Goal: Information Seeking & Learning: Learn about a topic

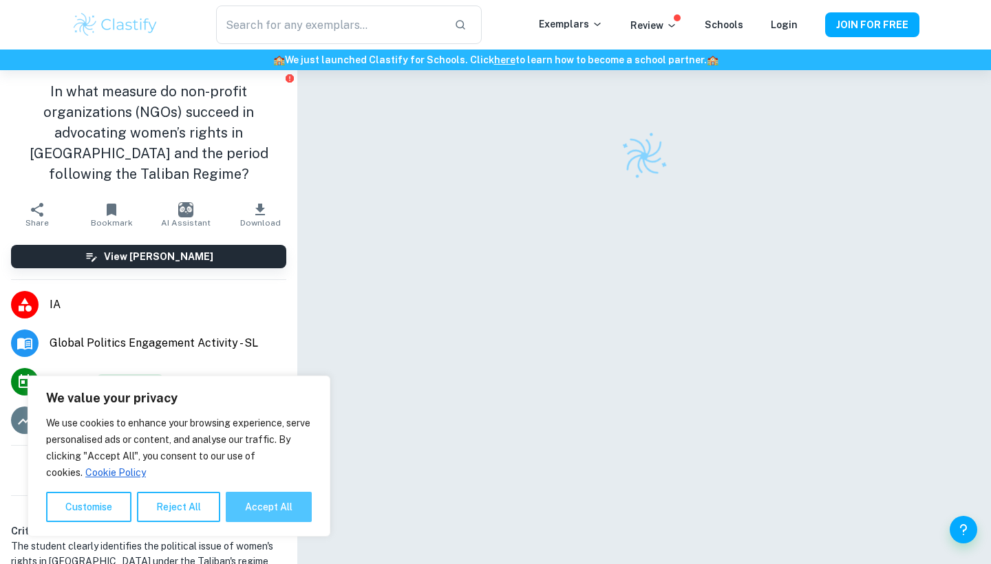
click at [283, 515] on button "Accept All" at bounding box center [269, 507] width 86 height 30
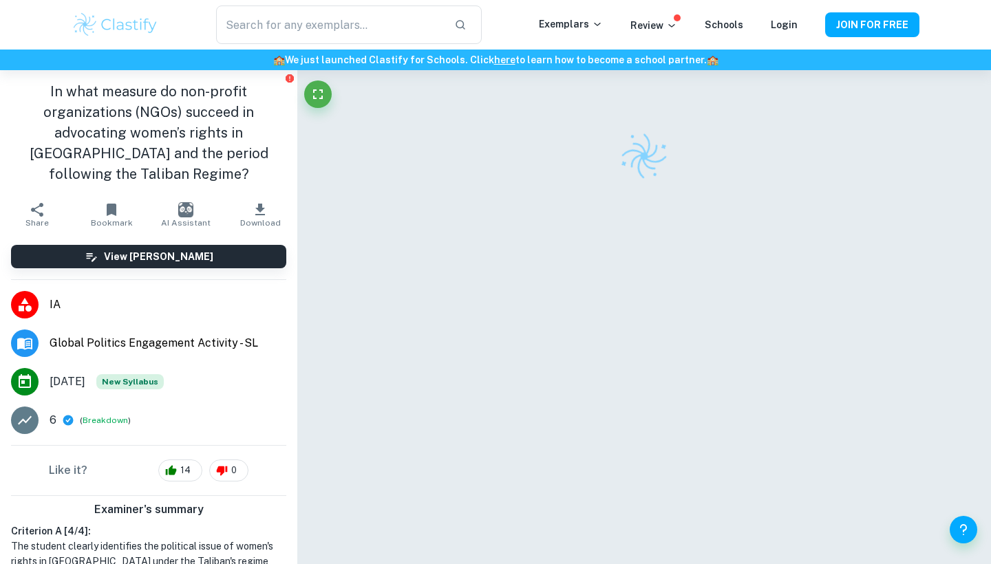
checkbox input "true"
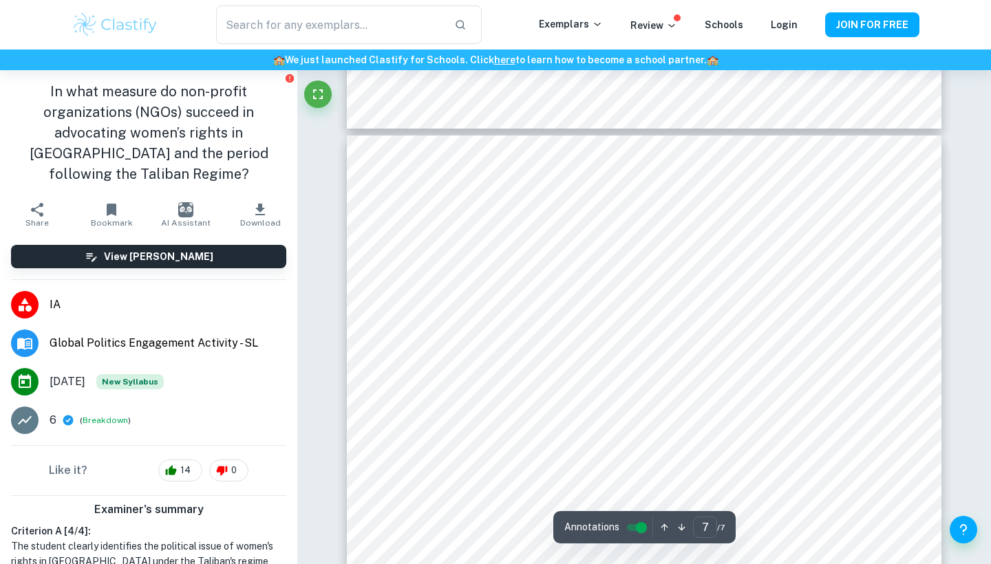
scroll to position [4796, 0]
type input "6"
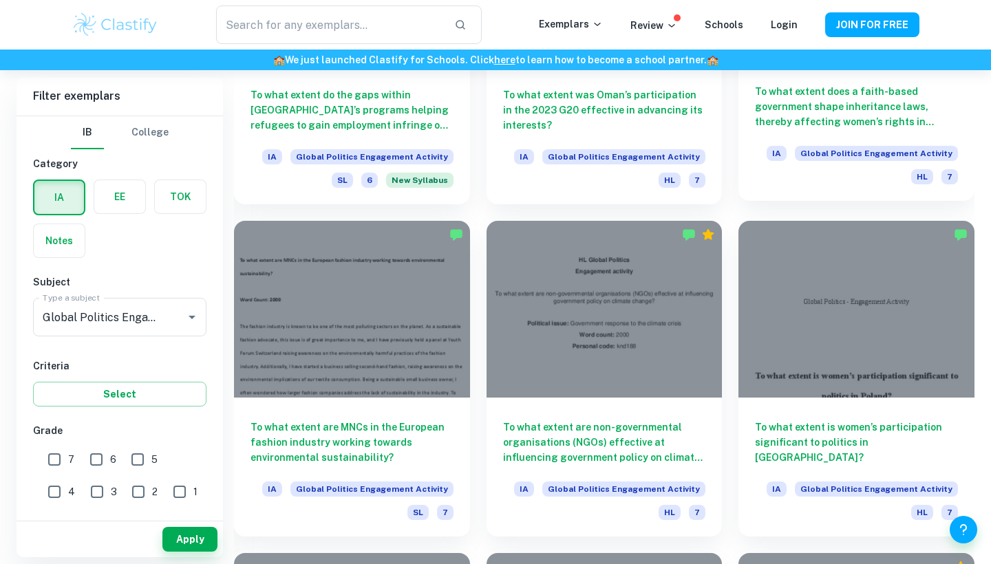
scroll to position [1616, 0]
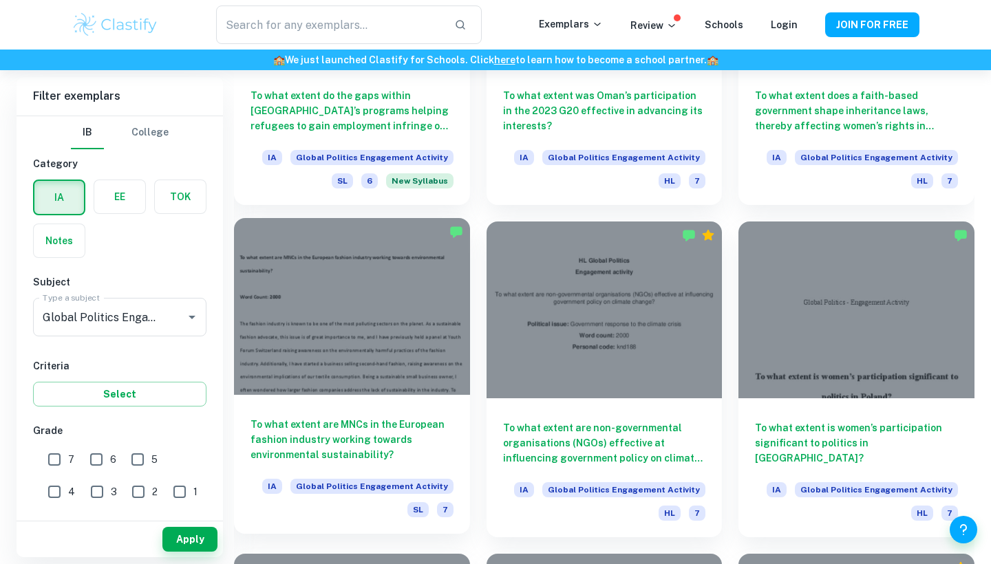
click at [382, 337] on div at bounding box center [352, 306] width 236 height 177
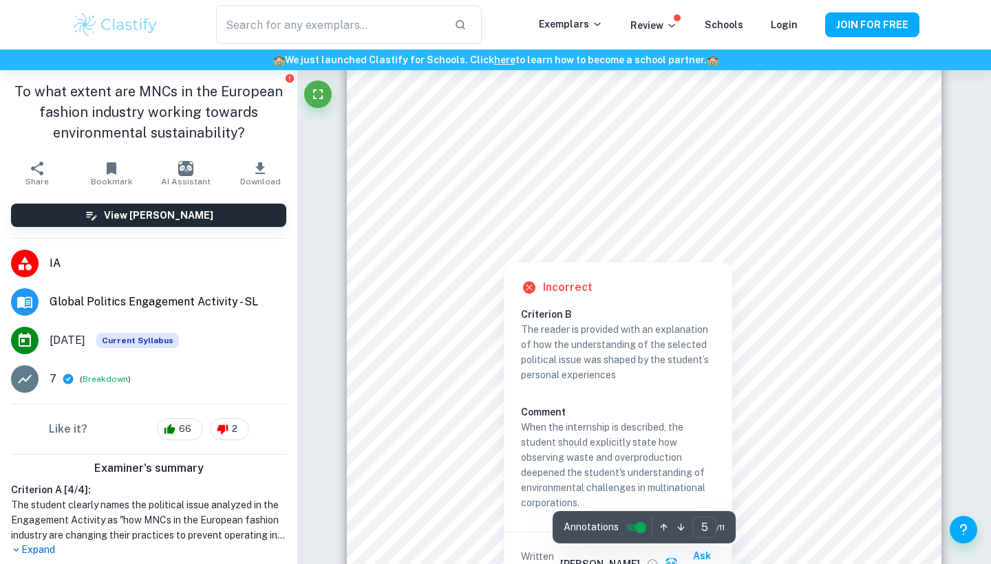
scroll to position [3729, 0]
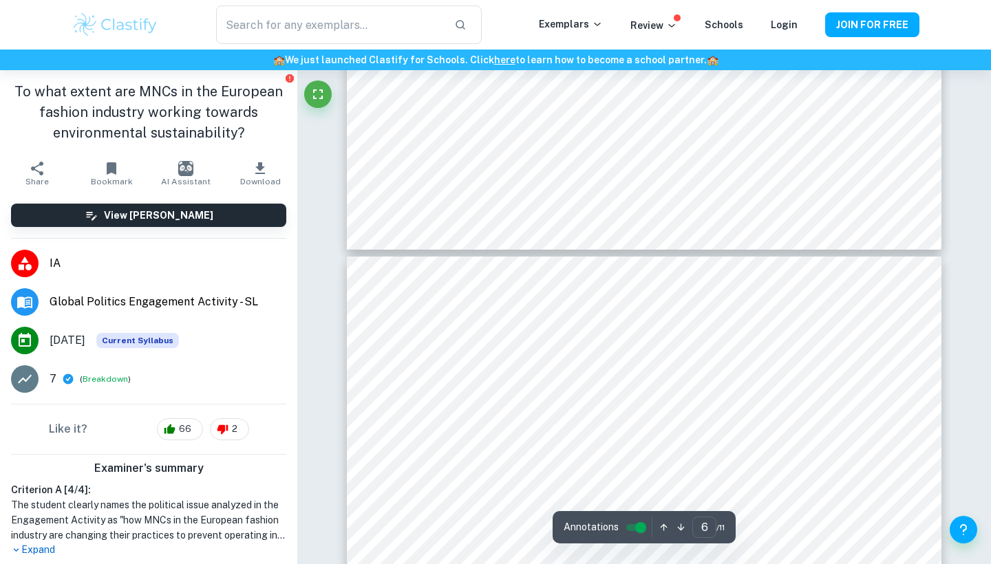
type input "7"
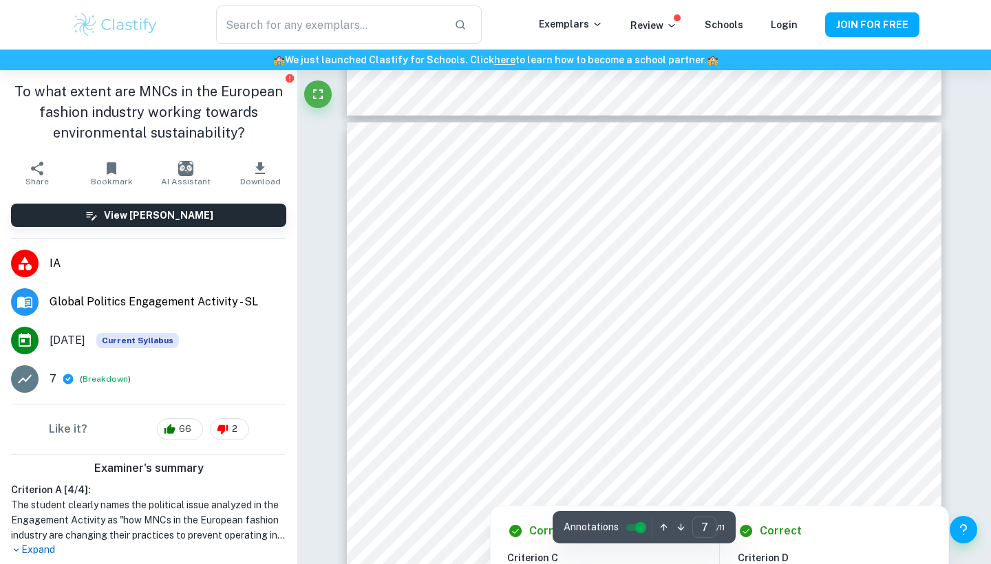
scroll to position [5232, 0]
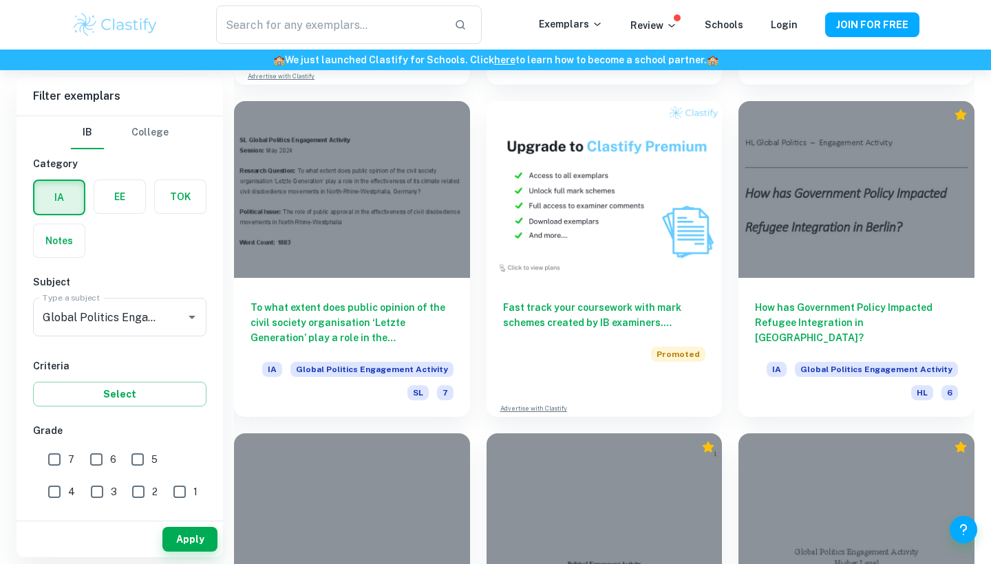
scroll to position [2718, 0]
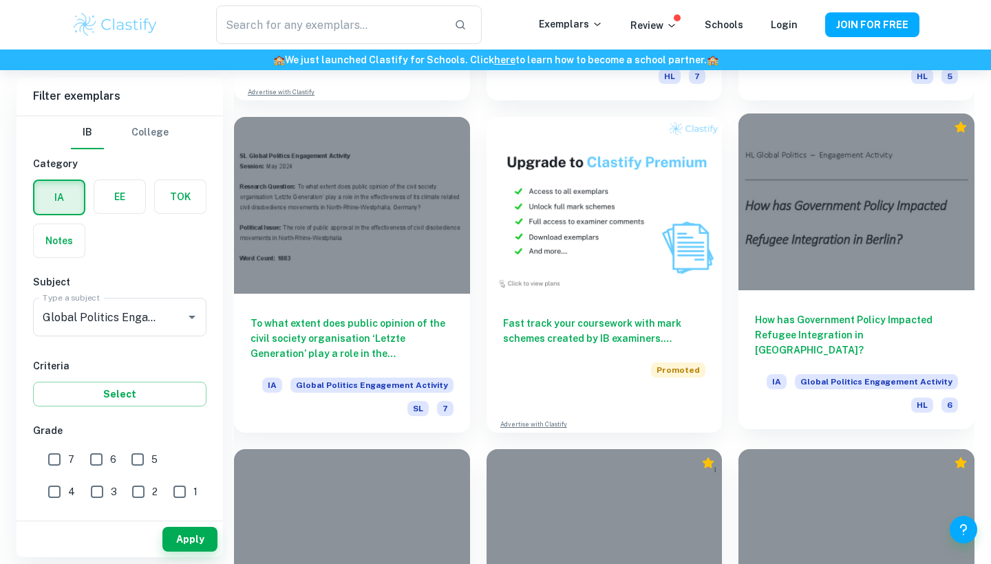
click at [809, 271] on div at bounding box center [856, 201] width 236 height 177
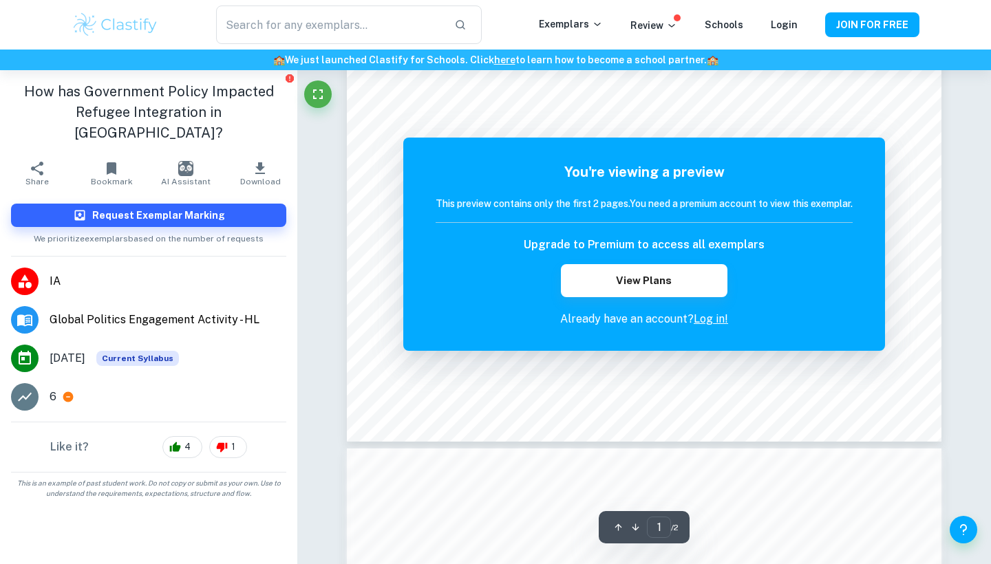
scroll to position [517, 0]
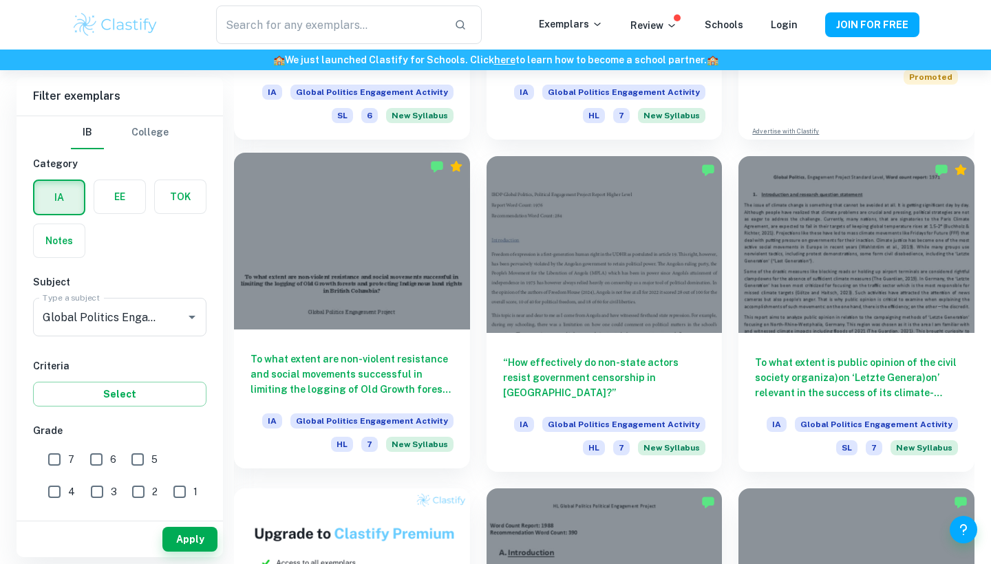
scroll to position [686, 0]
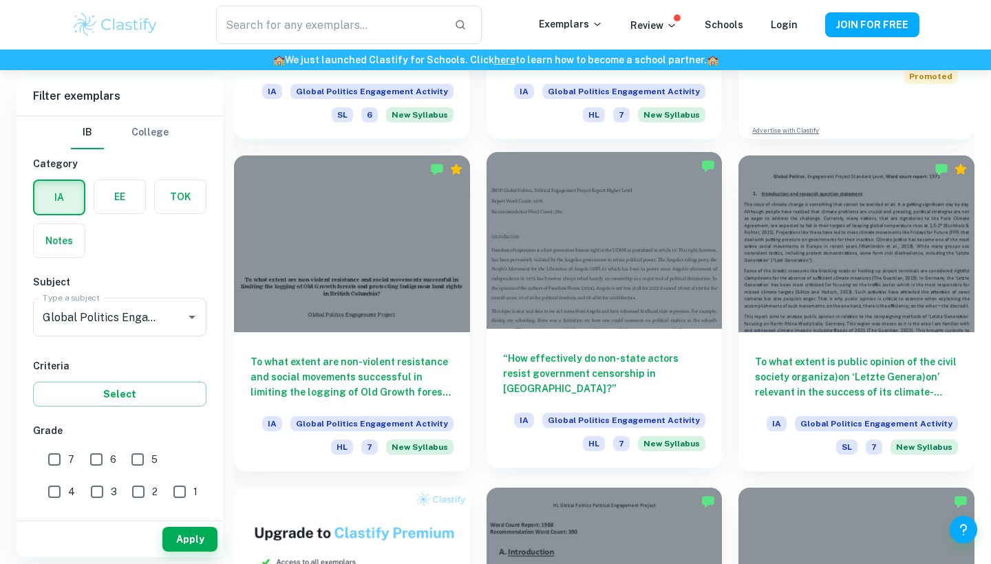
click at [603, 285] on div at bounding box center [604, 240] width 236 height 177
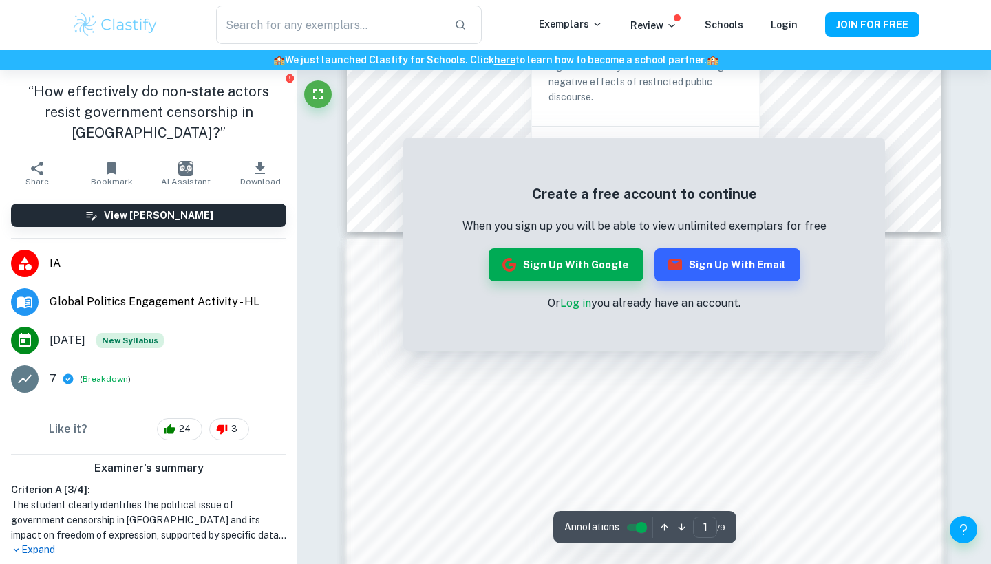
scroll to position [277, 0]
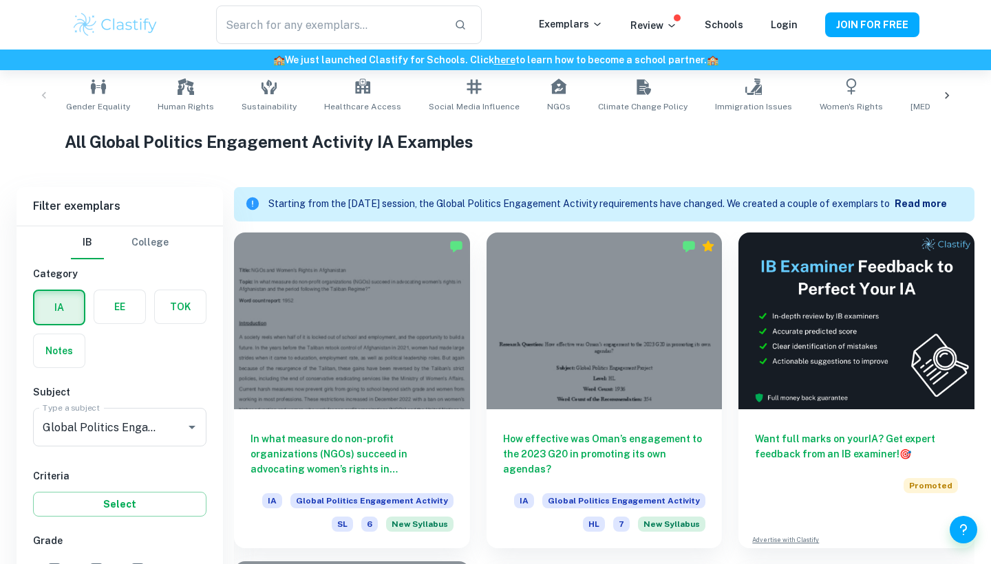
scroll to position [686, 0]
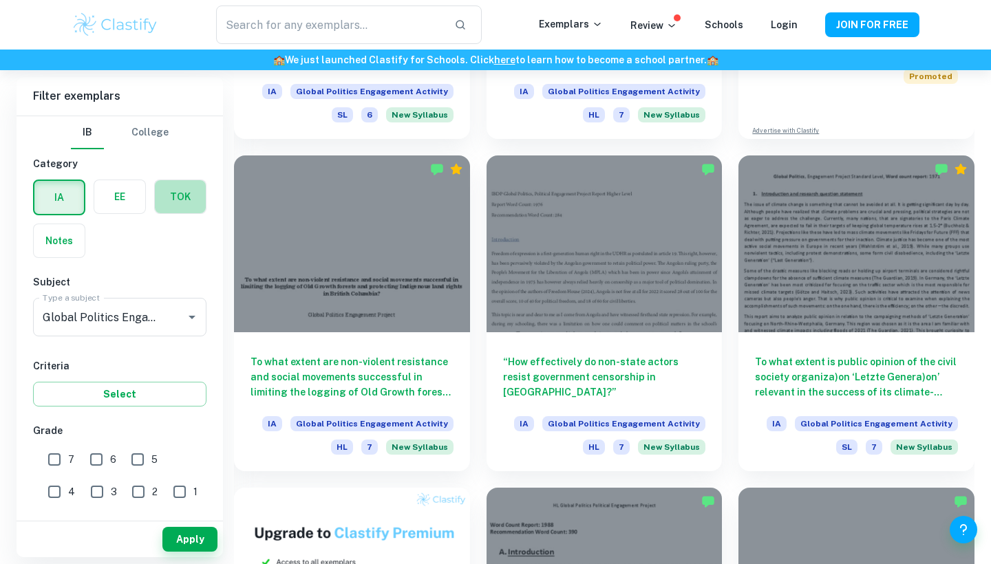
click at [187, 207] on label "button" at bounding box center [180, 196] width 51 height 33
click at [0, 0] on input "radio" at bounding box center [0, 0] width 0 height 0
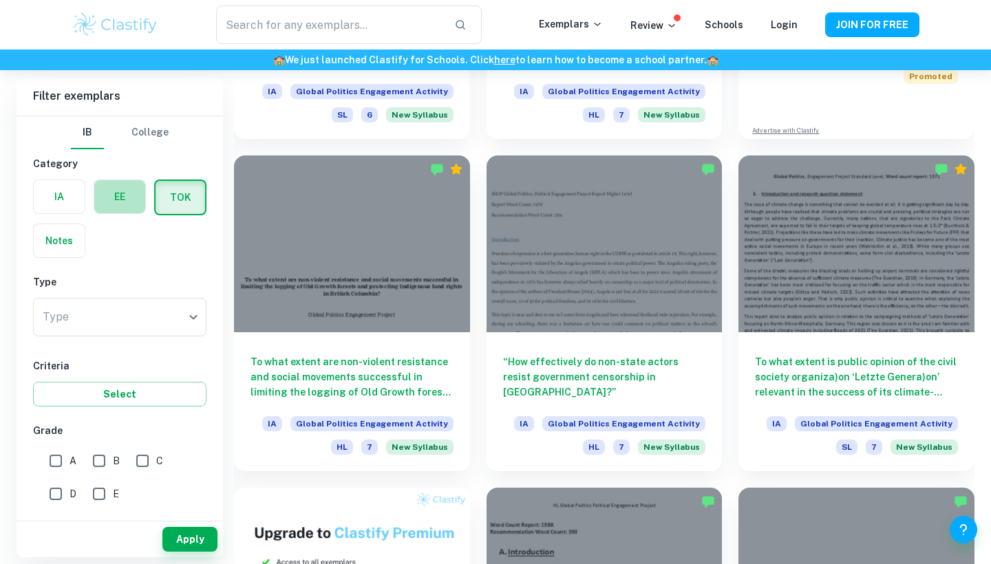
click at [126, 200] on label "button" at bounding box center [119, 196] width 51 height 33
click at [0, 0] on input "radio" at bounding box center [0, 0] width 0 height 0
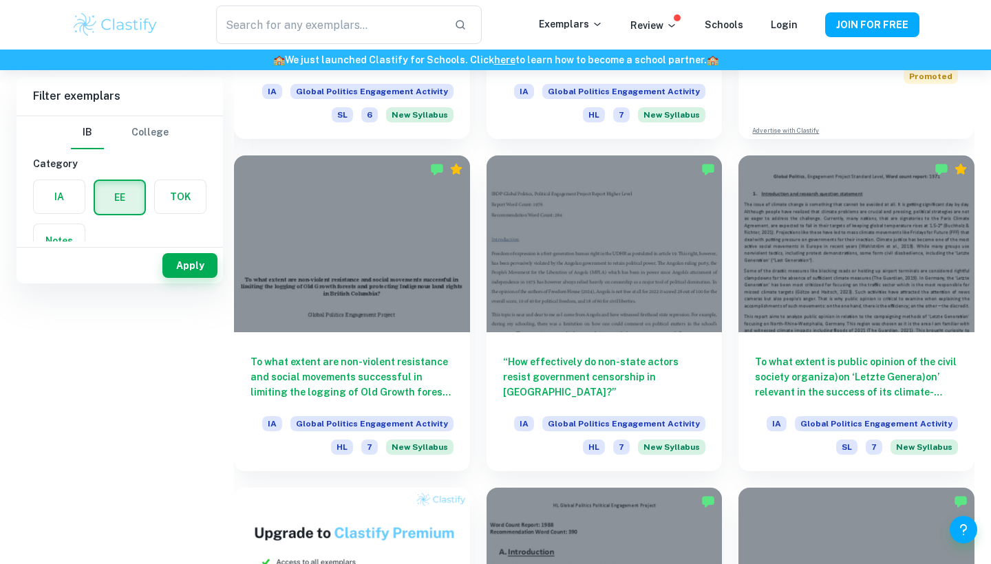
scroll to position [0, 0]
